Goal: Transaction & Acquisition: Purchase product/service

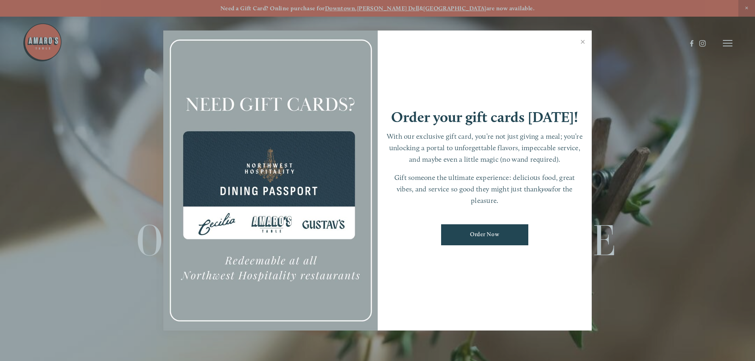
click at [479, 230] on link "Order Now" at bounding box center [484, 234] width 87 height 21
click at [584, 41] on link "Close" at bounding box center [582, 43] width 15 height 22
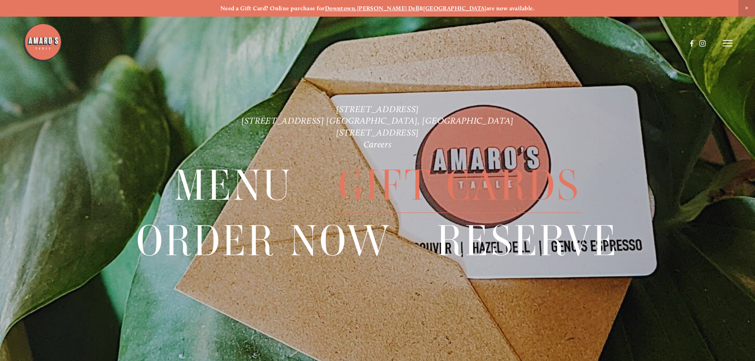
click at [378, 186] on span "Gift Cards" at bounding box center [459, 186] width 243 height 55
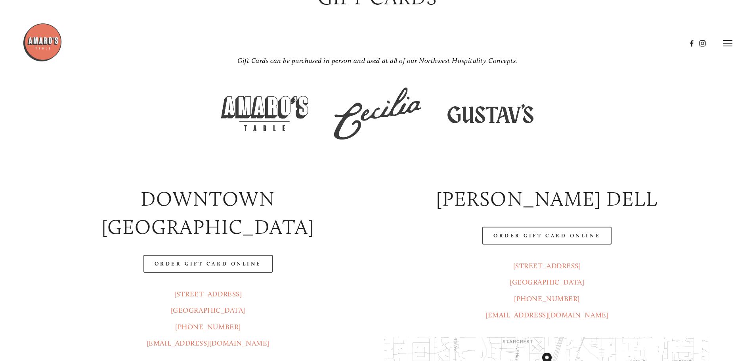
scroll to position [119, 0]
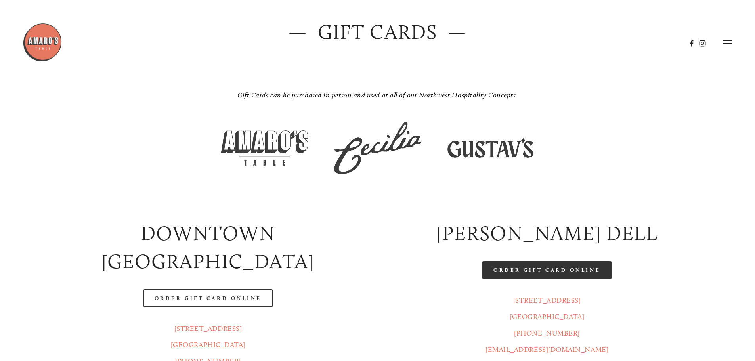
click at [531, 268] on link "Order Gift Card Online" at bounding box center [546, 270] width 129 height 18
